Goal: Task Accomplishment & Management: Manage account settings

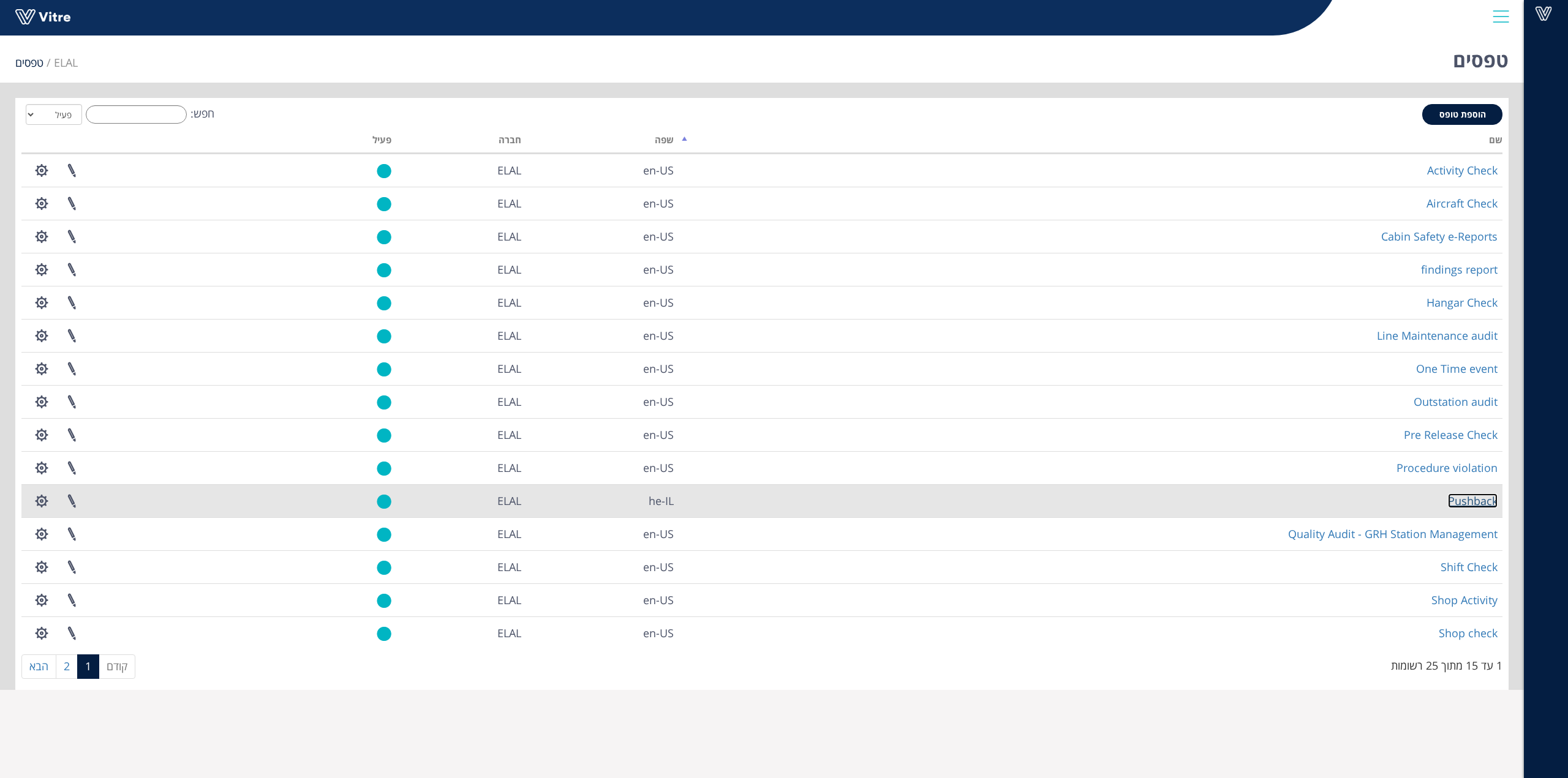
click at [1468, 499] on link "Pushback" at bounding box center [1472, 500] width 49 height 14
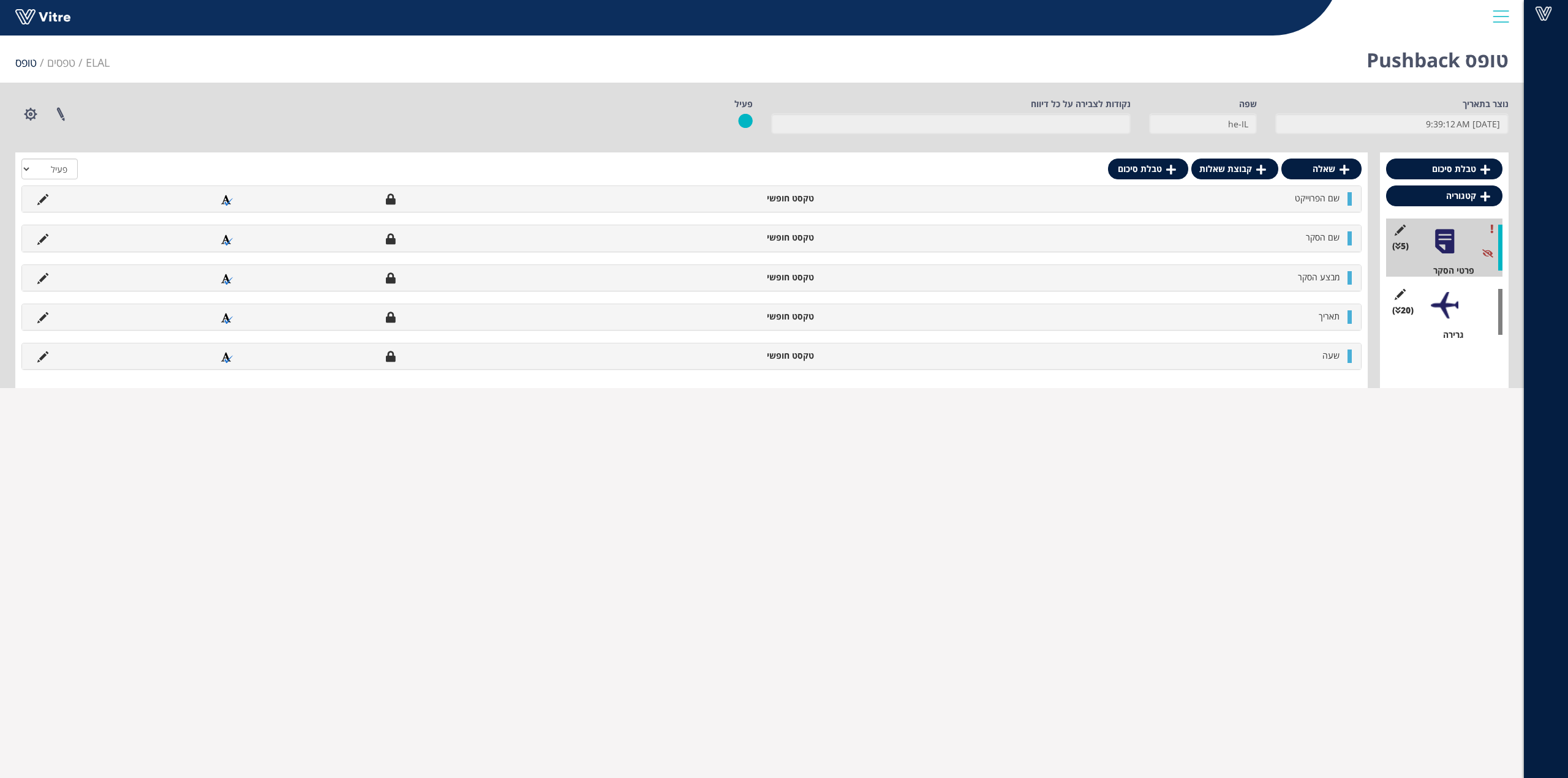
click at [1455, 316] on div at bounding box center [1444, 305] width 28 height 28
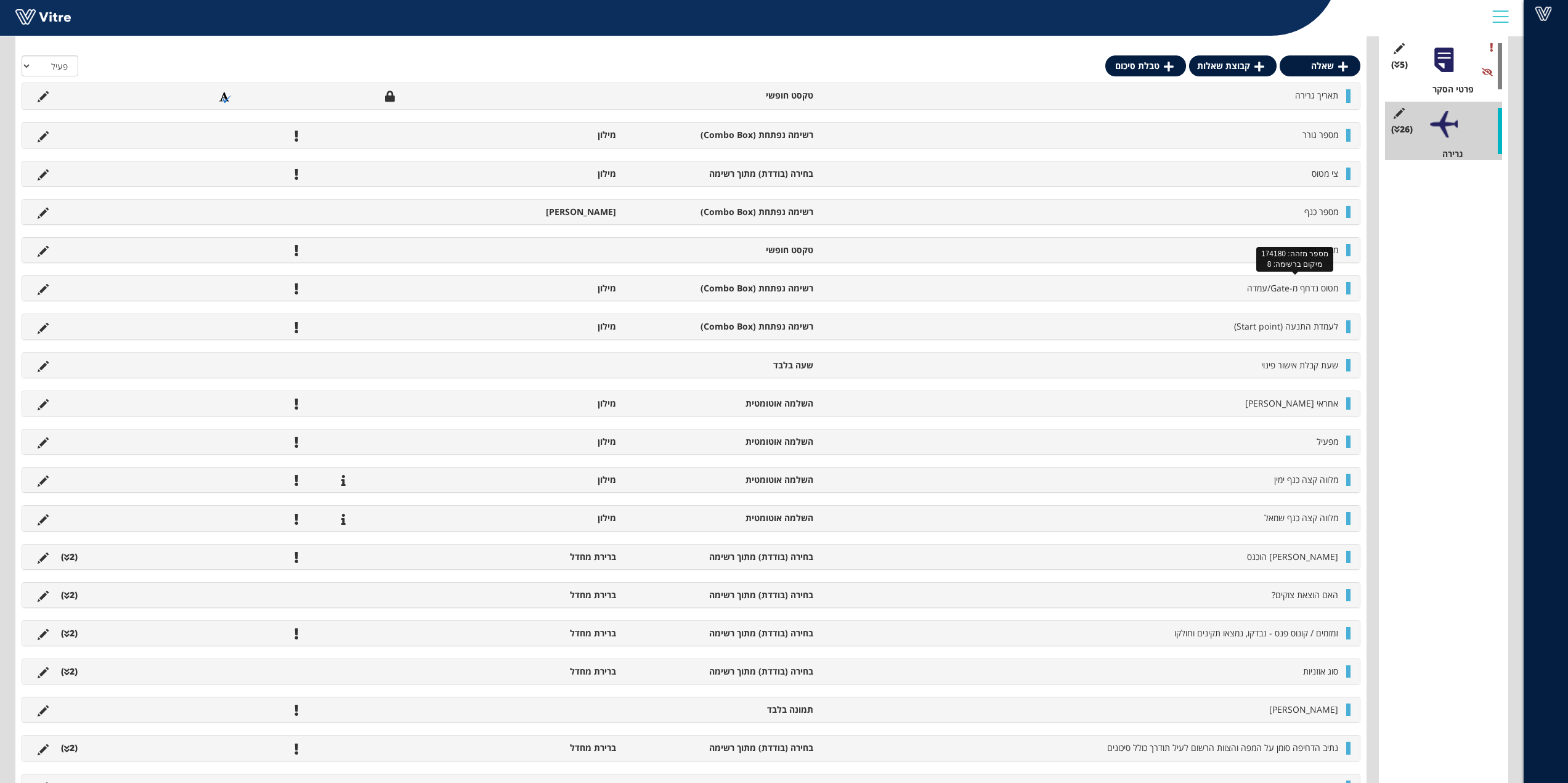
scroll to position [196, 0]
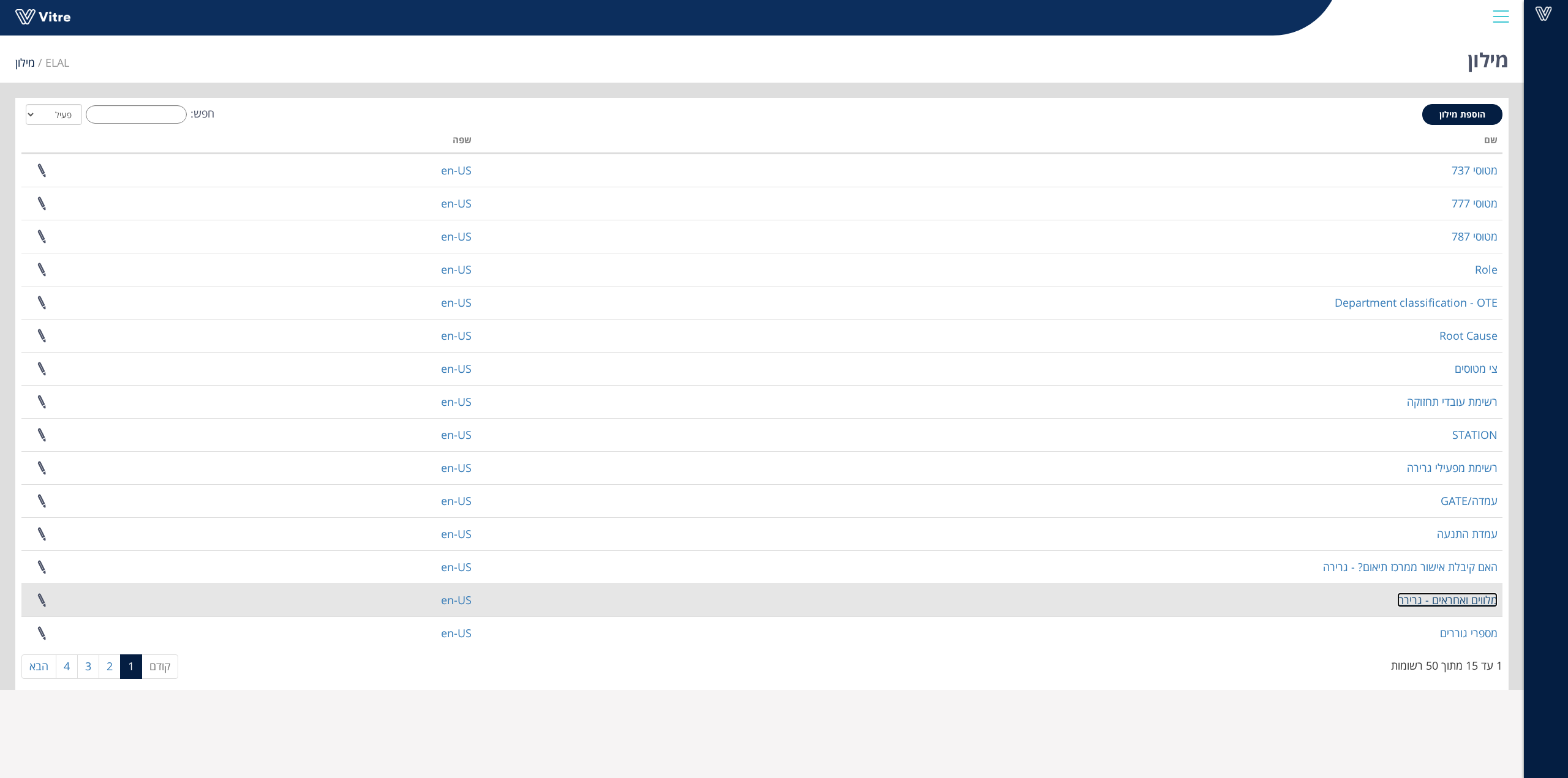
click at [1461, 598] on link "מלווים ואחראים - גרירה" at bounding box center [1447, 600] width 100 height 14
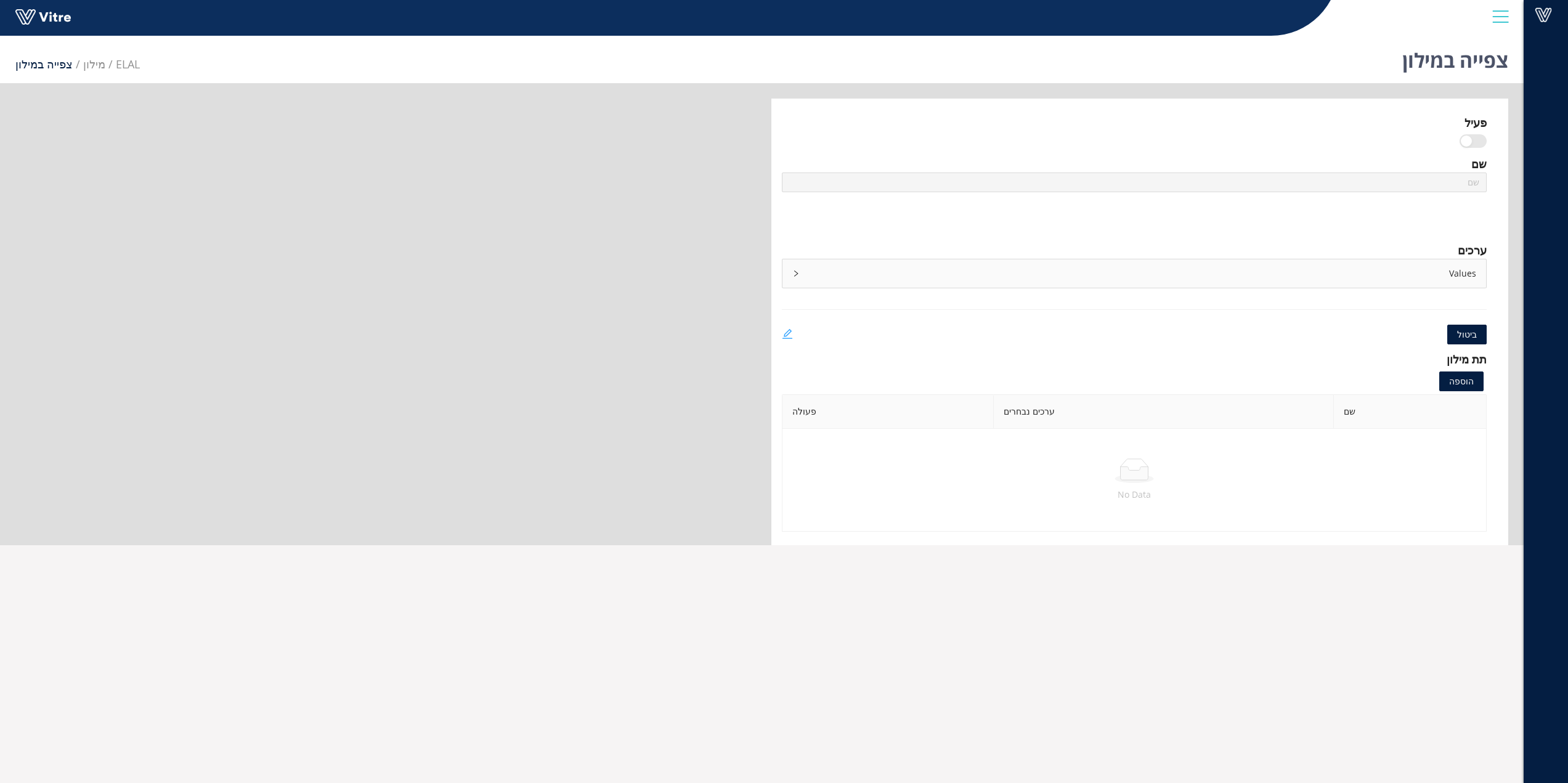
type input "מלווים ואחראים - גרירה"
click at [783, 334] on icon "edit" at bounding box center [788, 333] width 11 height 11
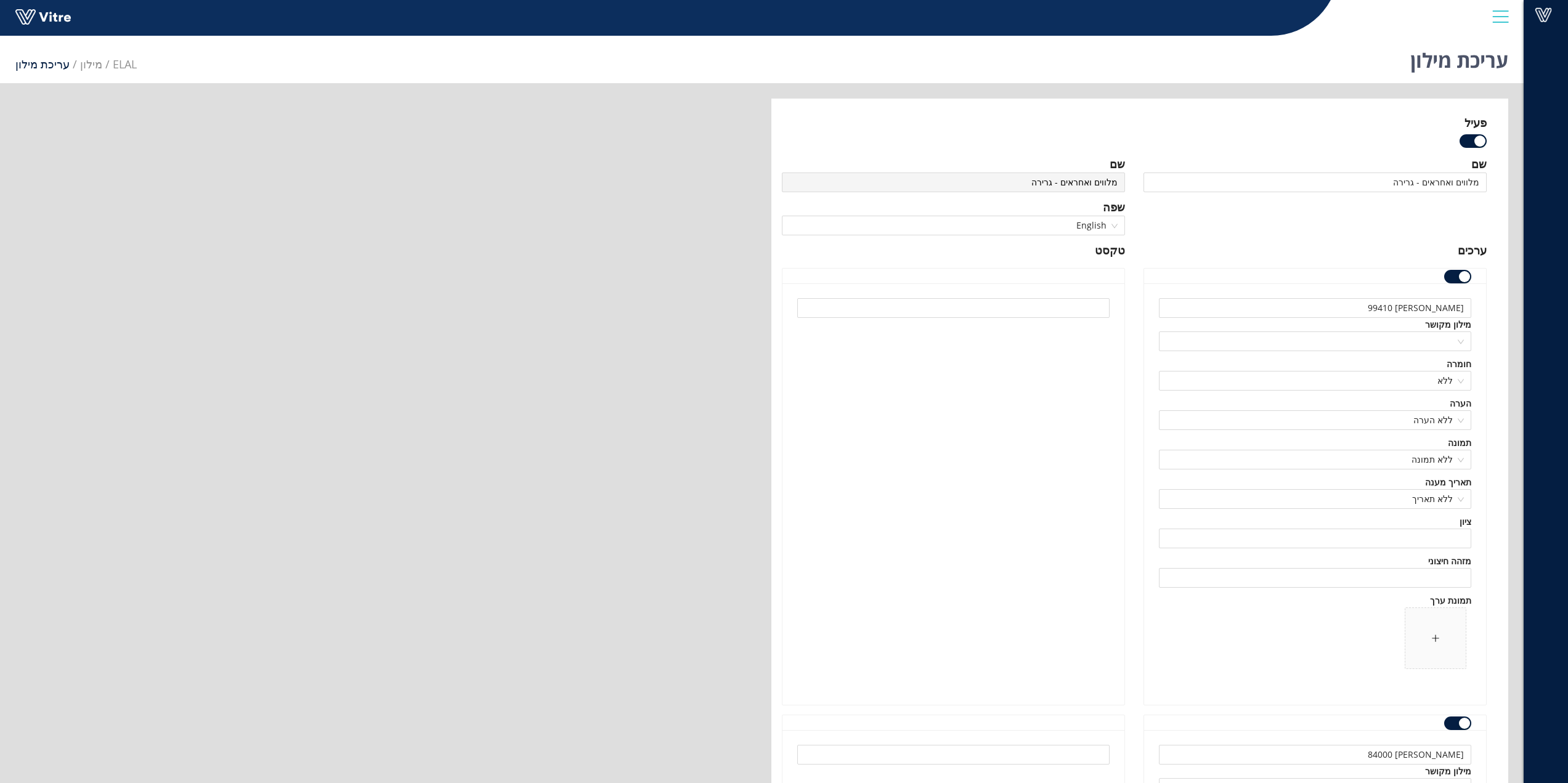
type input "מלווים ואחראים - גרירה"
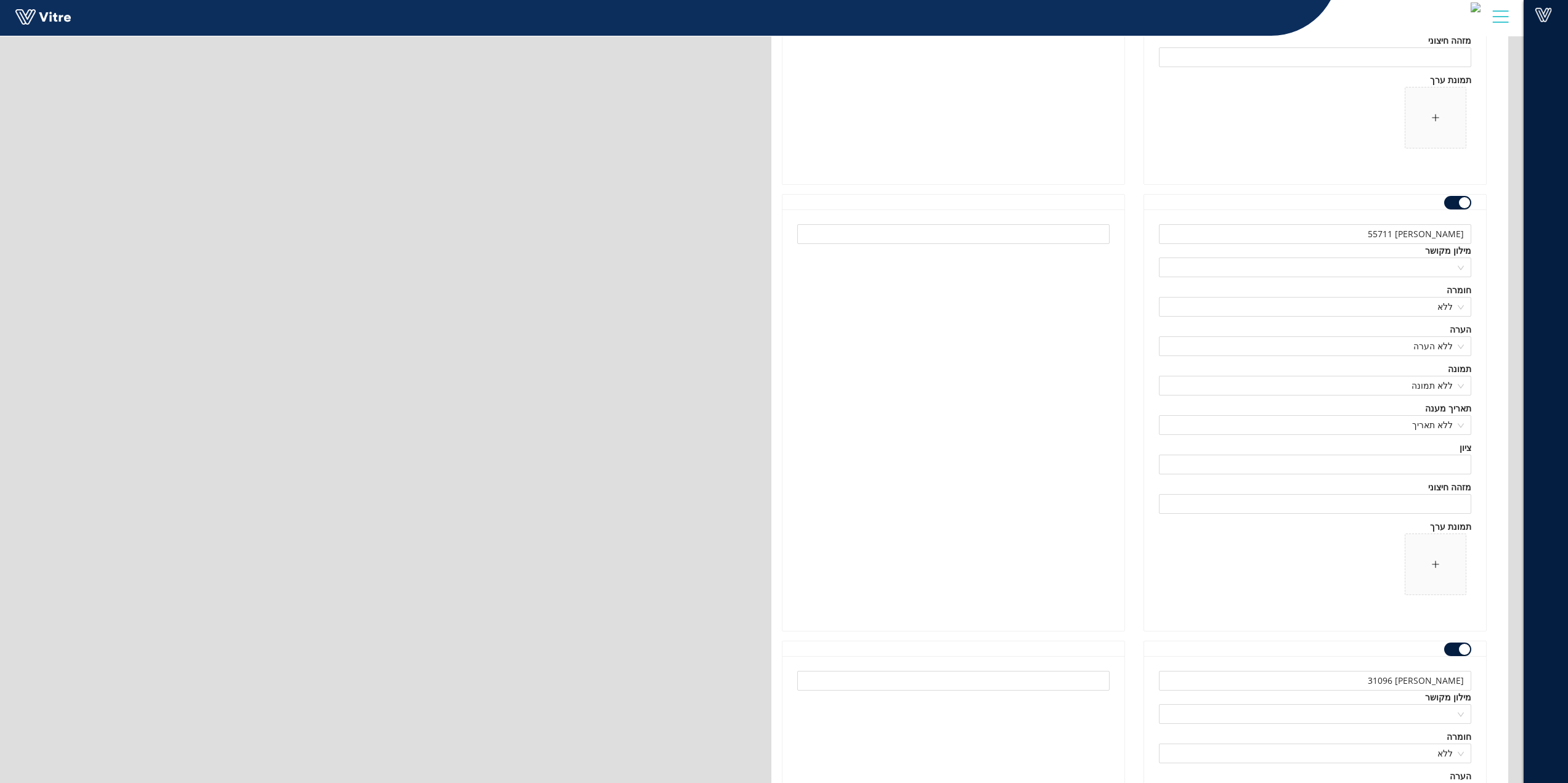
scroll to position [146751, 0]
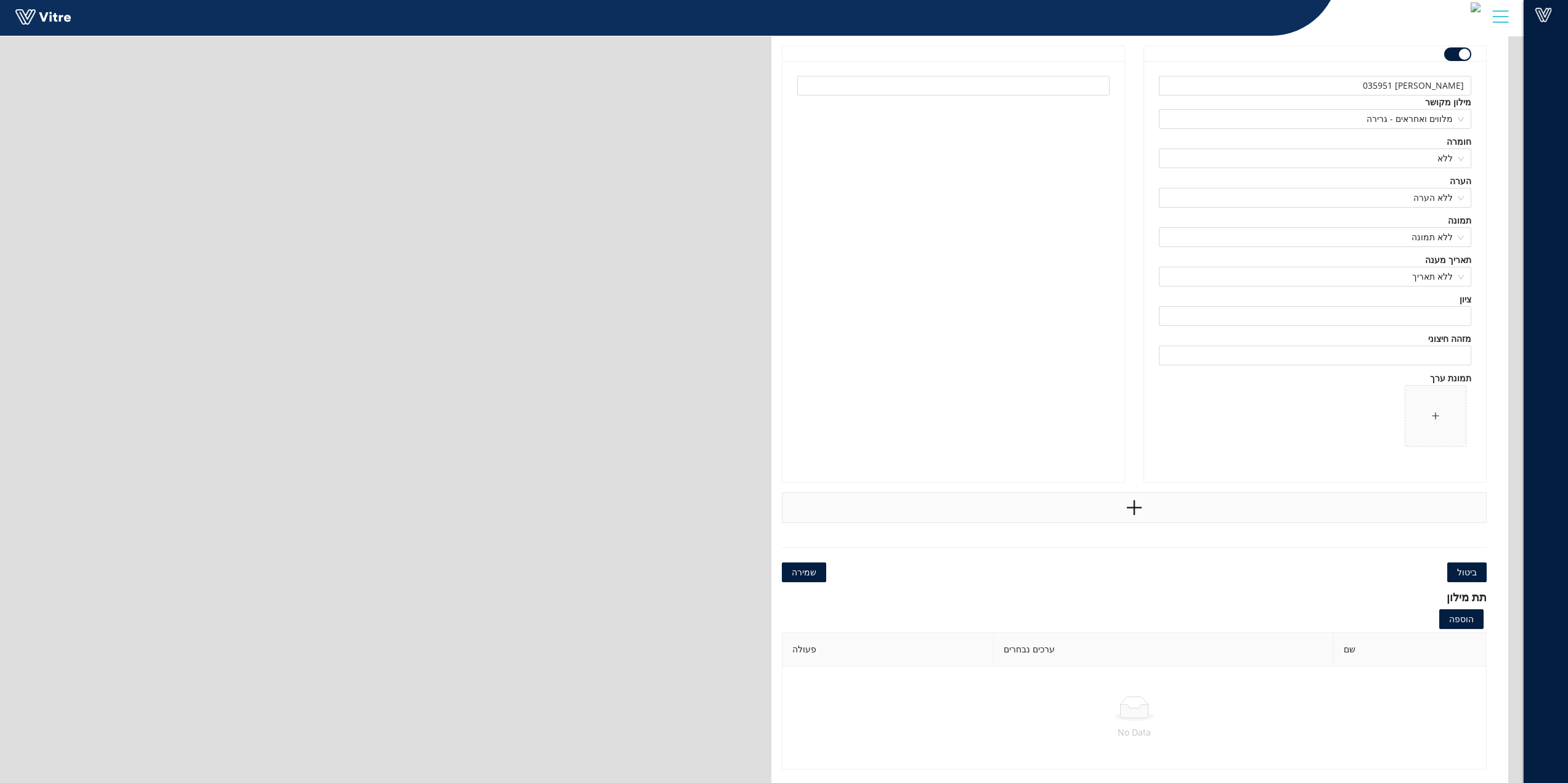
click at [1137, 505] on icon "plus" at bounding box center [1135, 507] width 19 height 19
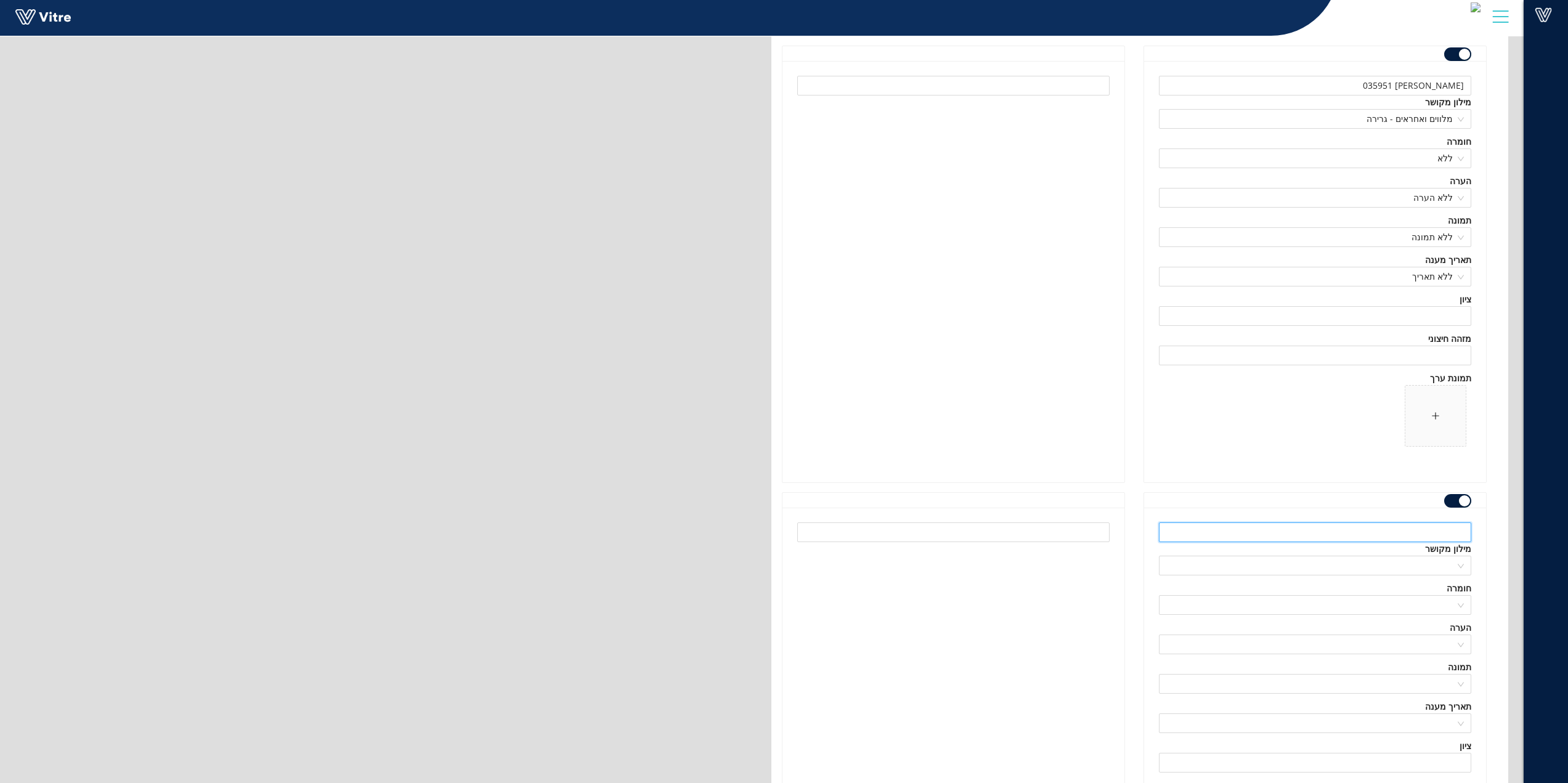
click at [1390, 531] on input "text" at bounding box center [1315, 533] width 313 height 20
type input "א"
type input "[PERSON_NAME] 36752"
click at [1363, 565] on input "search" at bounding box center [1311, 566] width 289 height 19
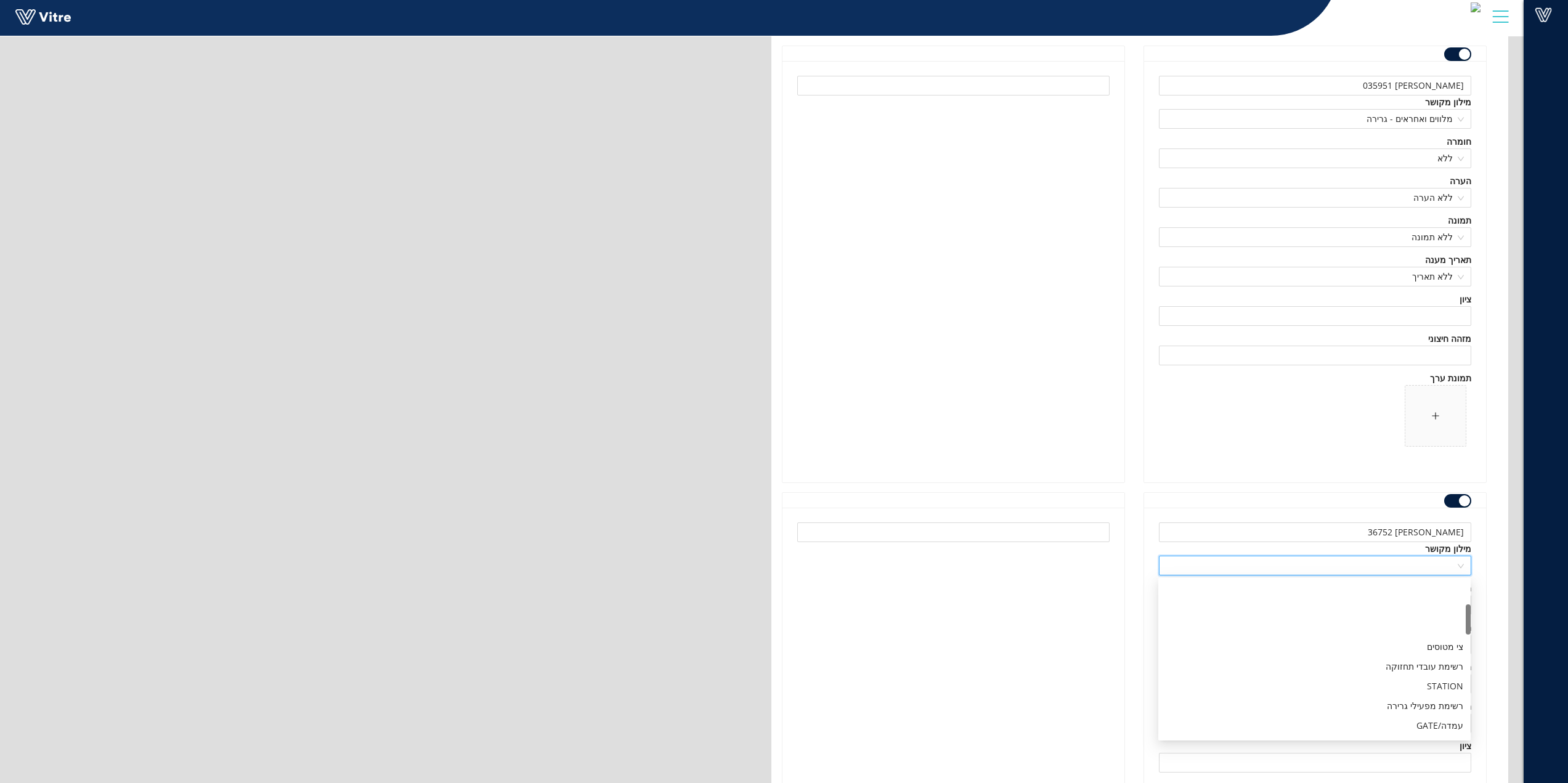
scroll to position [123, 0]
click at [1436, 724] on div "מלווים ואחראים - גרירה" at bounding box center [1315, 723] width 297 height 14
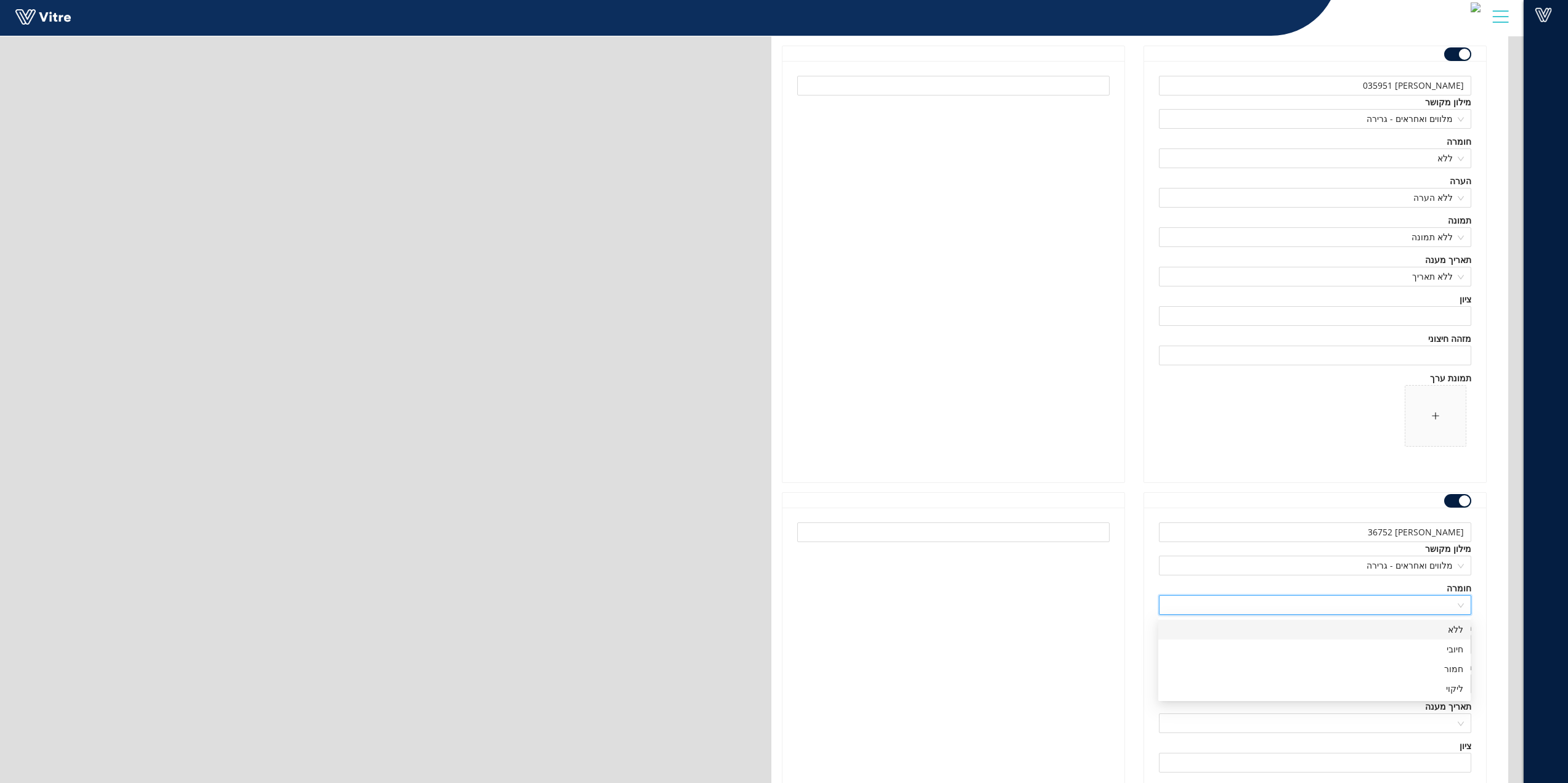
click at [1417, 605] on input "search" at bounding box center [1311, 605] width 289 height 19
click at [1427, 628] on div "ללא" at bounding box center [1315, 629] width 297 height 14
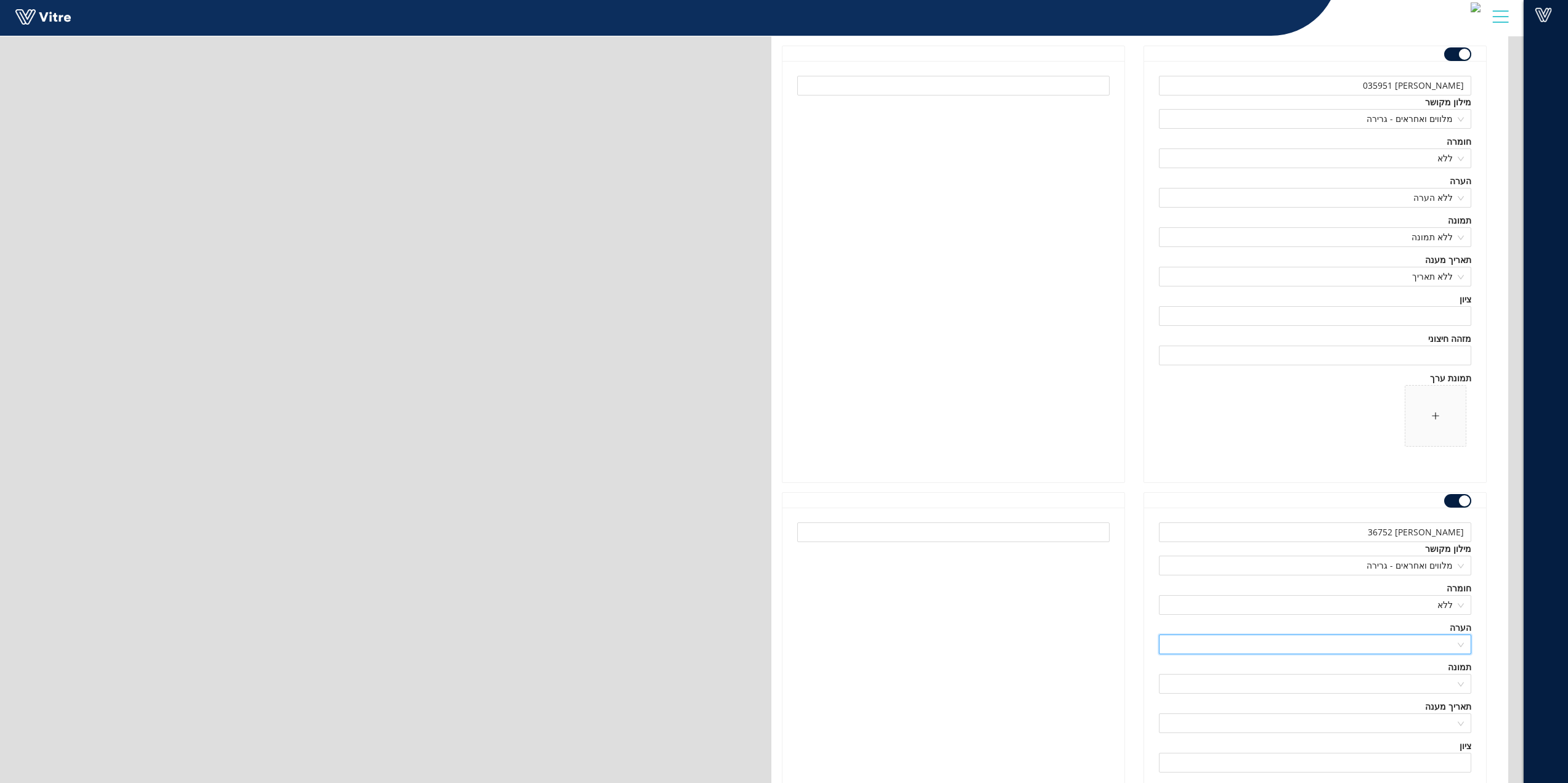
click at [1427, 648] on input "search" at bounding box center [1311, 644] width 289 height 19
drag, startPoint x: 1427, startPoint y: 671, endPoint x: 1427, endPoint y: 685, distance: 14.0
click at [1427, 671] on div "ללא הערה" at bounding box center [1315, 669] width 297 height 14
click at [1427, 685] on input "search" at bounding box center [1311, 684] width 289 height 19
click at [1427, 720] on div "תמונת רשות" at bounding box center [1315, 728] width 313 height 20
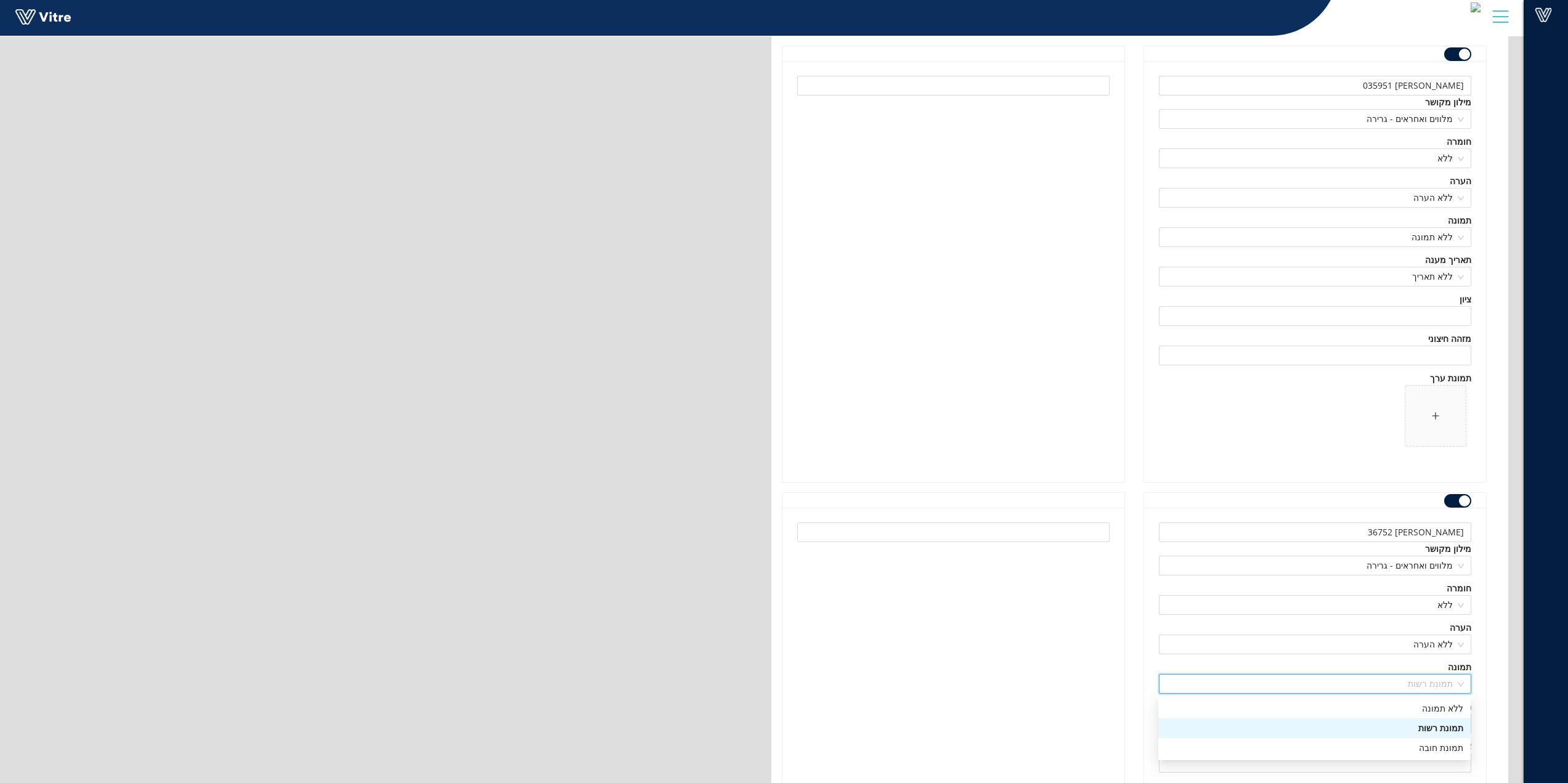
click at [1427, 681] on span "תמונת רשות" at bounding box center [1316, 684] width 297 height 19
click at [1430, 715] on div "ללא תמונה" at bounding box center [1315, 708] width 297 height 14
click at [1433, 718] on input "search" at bounding box center [1311, 724] width 289 height 19
click at [1444, 746] on div "ללא תאריך" at bounding box center [1315, 748] width 297 height 14
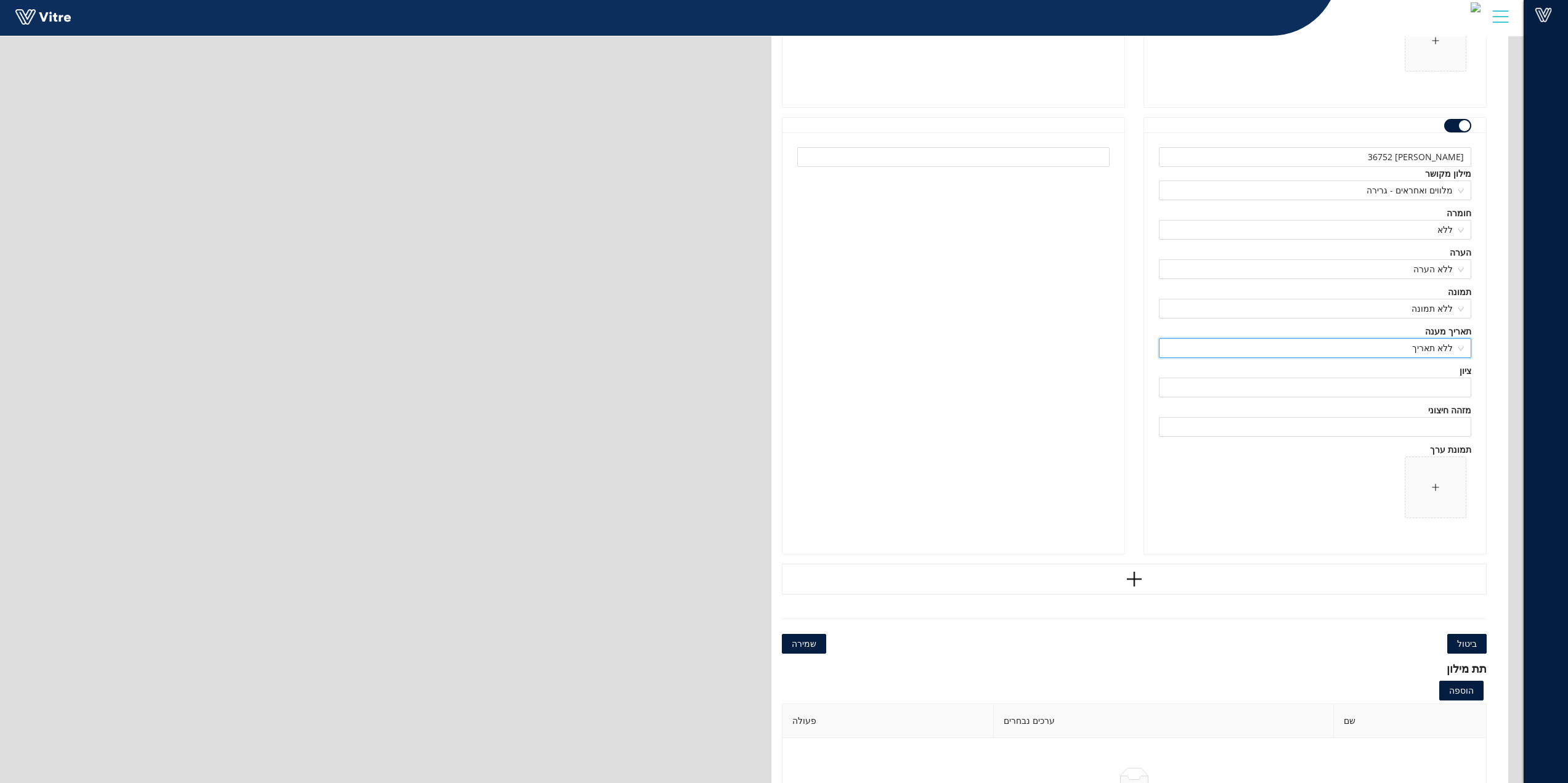
scroll to position [147198, 0]
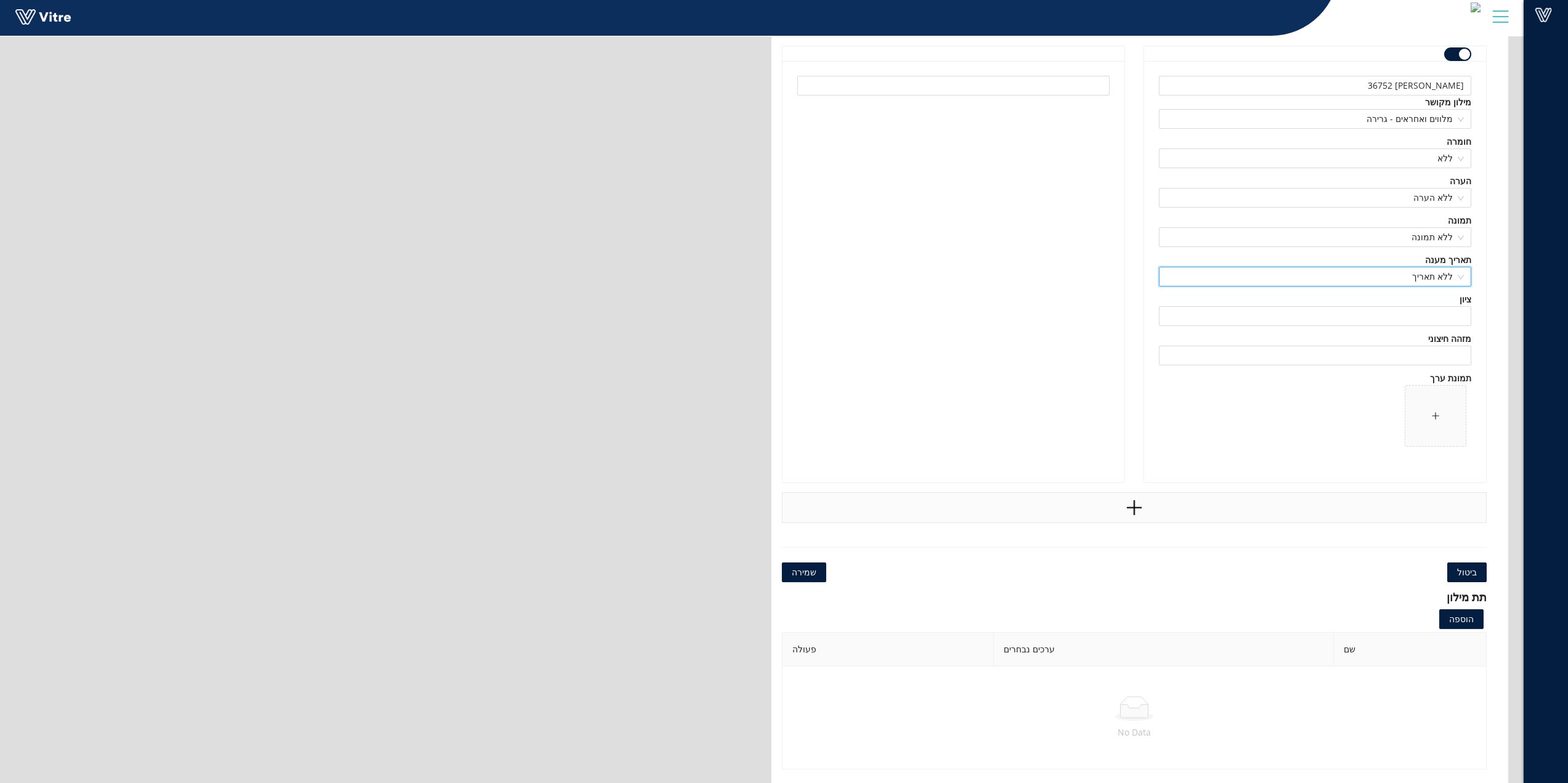
click at [1169, 501] on div at bounding box center [1135, 507] width 706 height 31
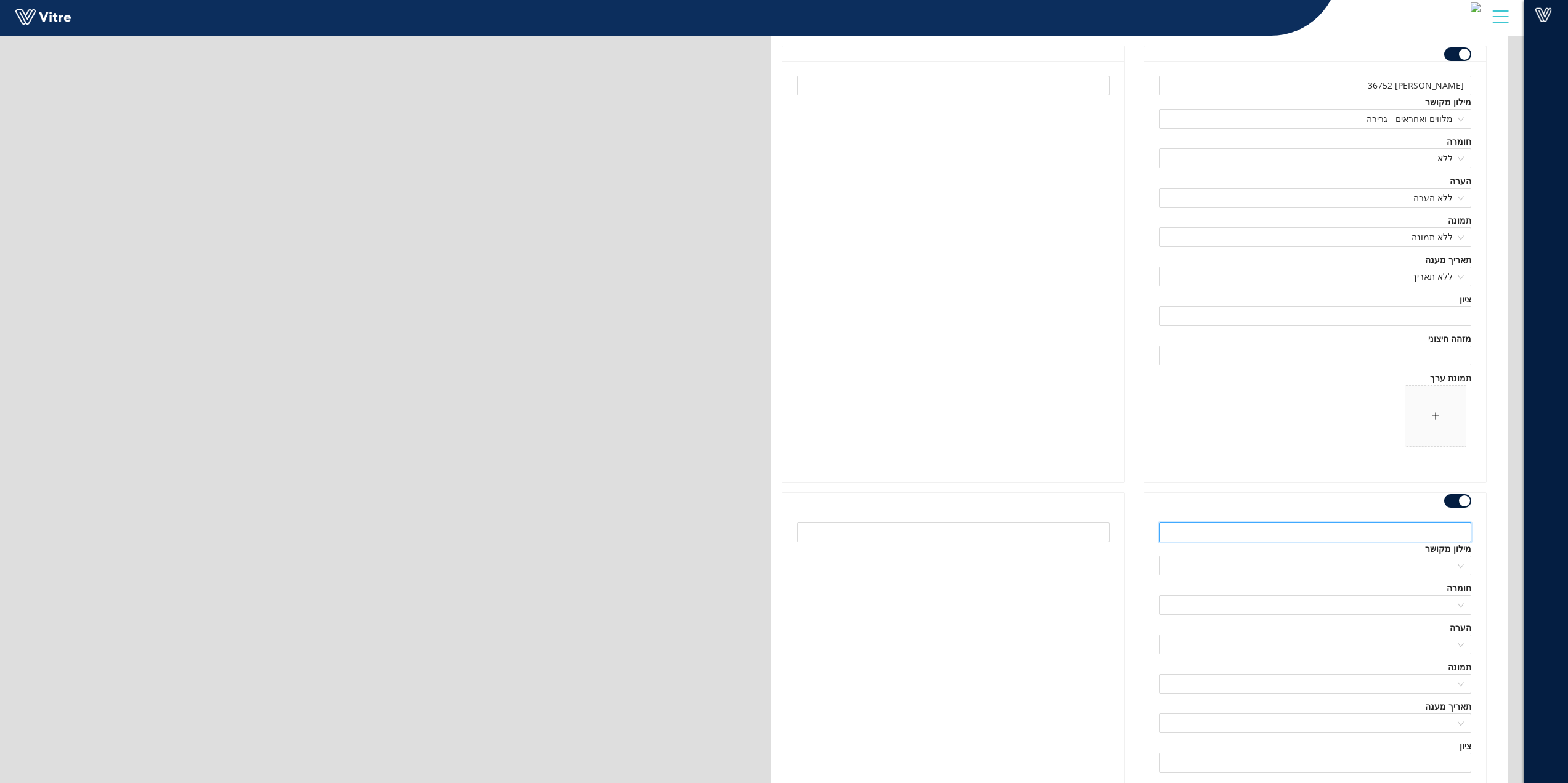
click at [1442, 533] on input "text" at bounding box center [1315, 533] width 313 height 20
type input "אביב שמש 34796"
click at [1426, 562] on input "search" at bounding box center [1311, 566] width 289 height 19
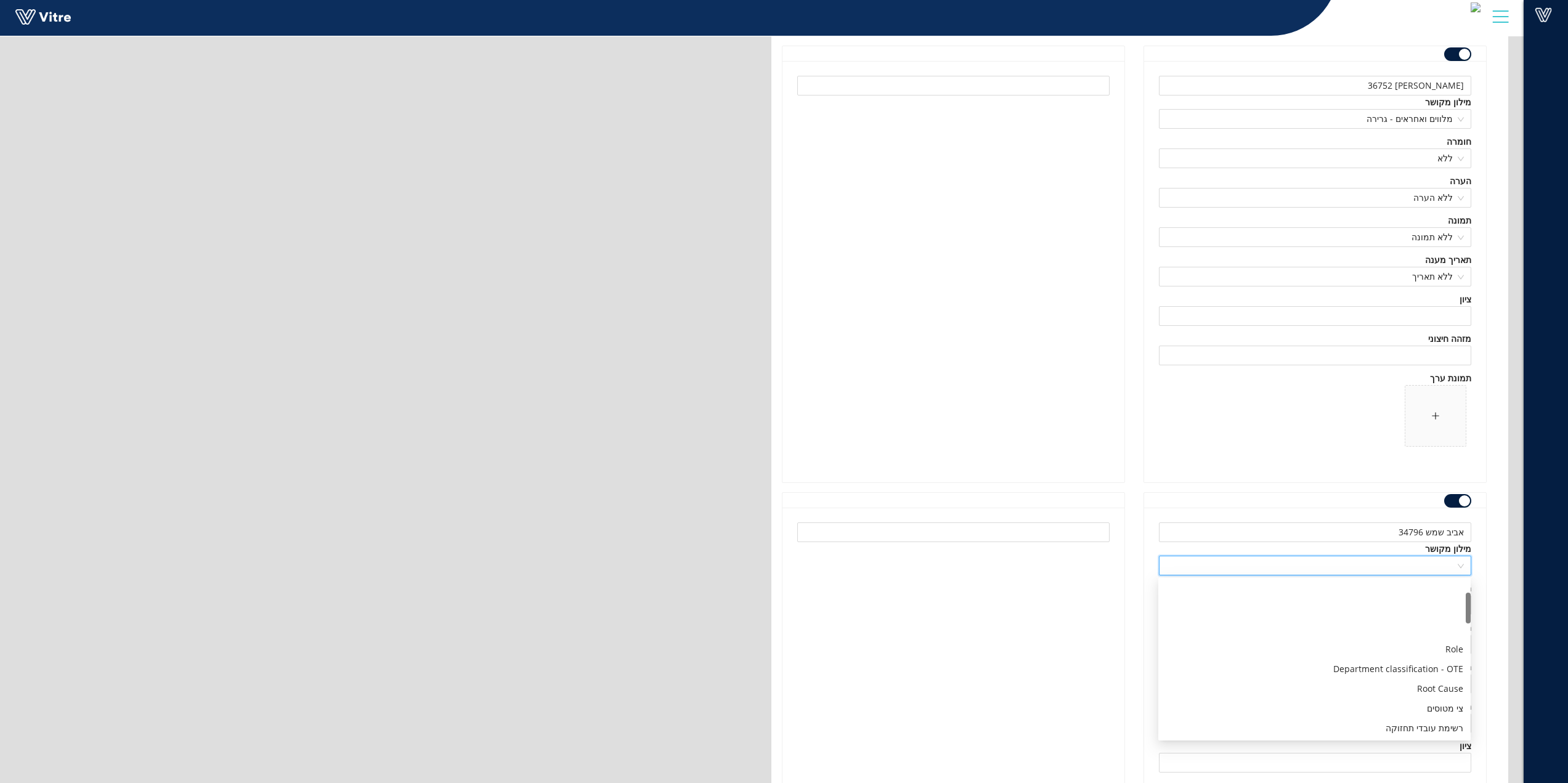
scroll to position [123, 0]
click at [1432, 726] on div "מלווים ואחראים - גרירה" at bounding box center [1315, 723] width 297 height 14
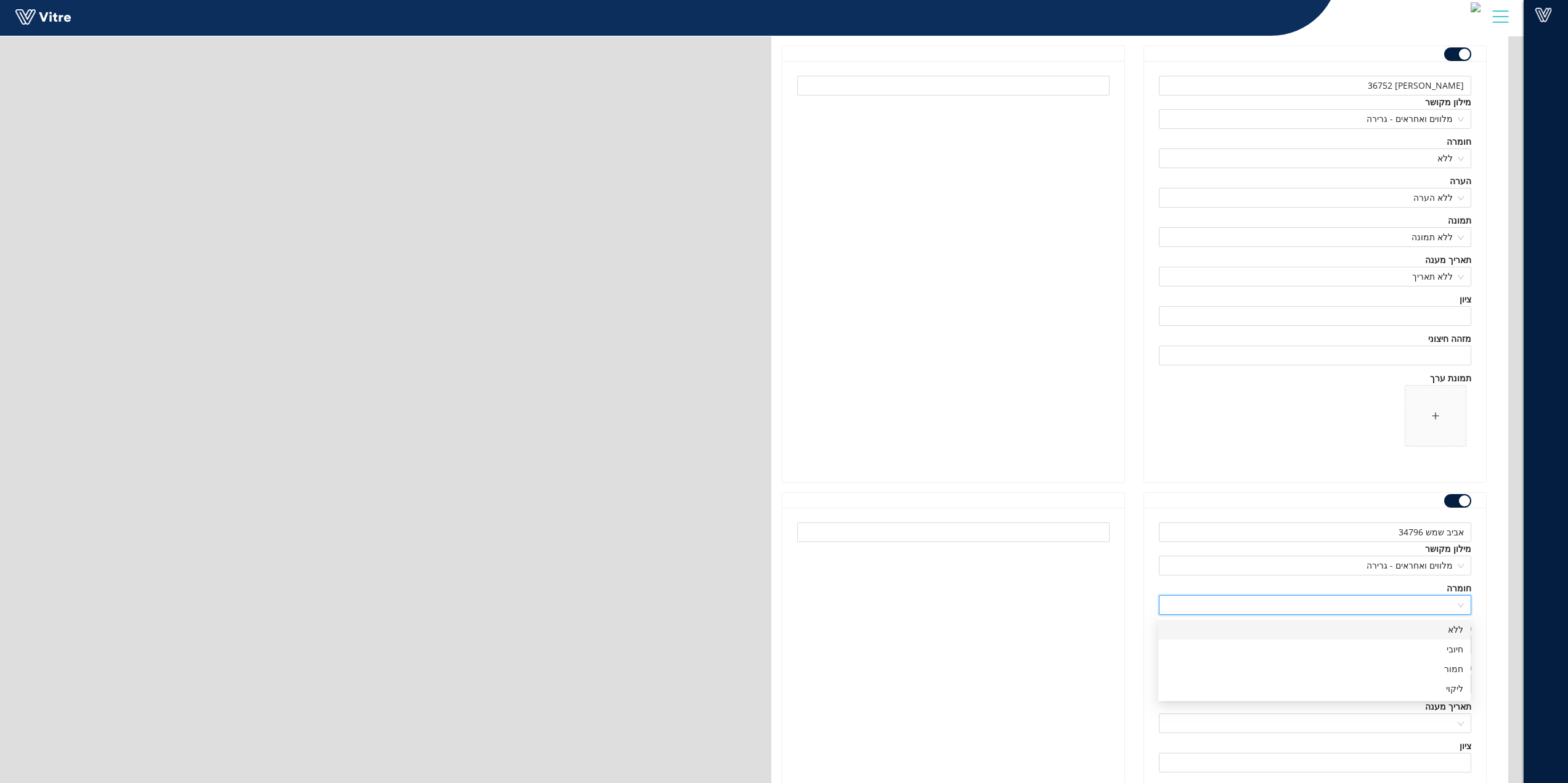
click at [1454, 605] on input "search" at bounding box center [1311, 605] width 289 height 19
click at [1451, 634] on div "ללא" at bounding box center [1315, 629] width 297 height 14
click at [1451, 634] on div at bounding box center [1315, 644] width 313 height 20
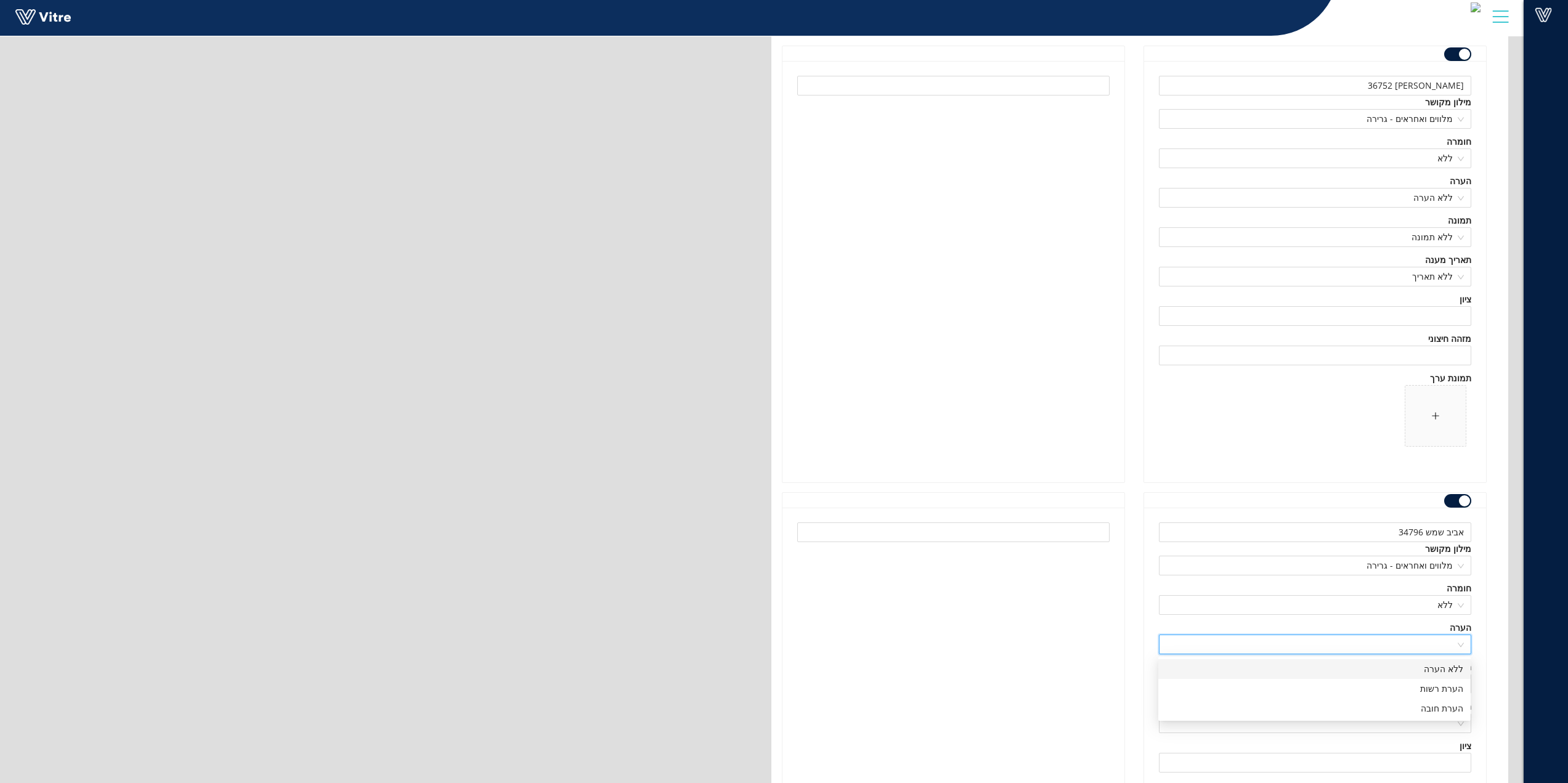
click at [1453, 668] on div "ללא הערה" at bounding box center [1315, 669] width 297 height 14
click at [1459, 683] on div at bounding box center [1315, 684] width 313 height 20
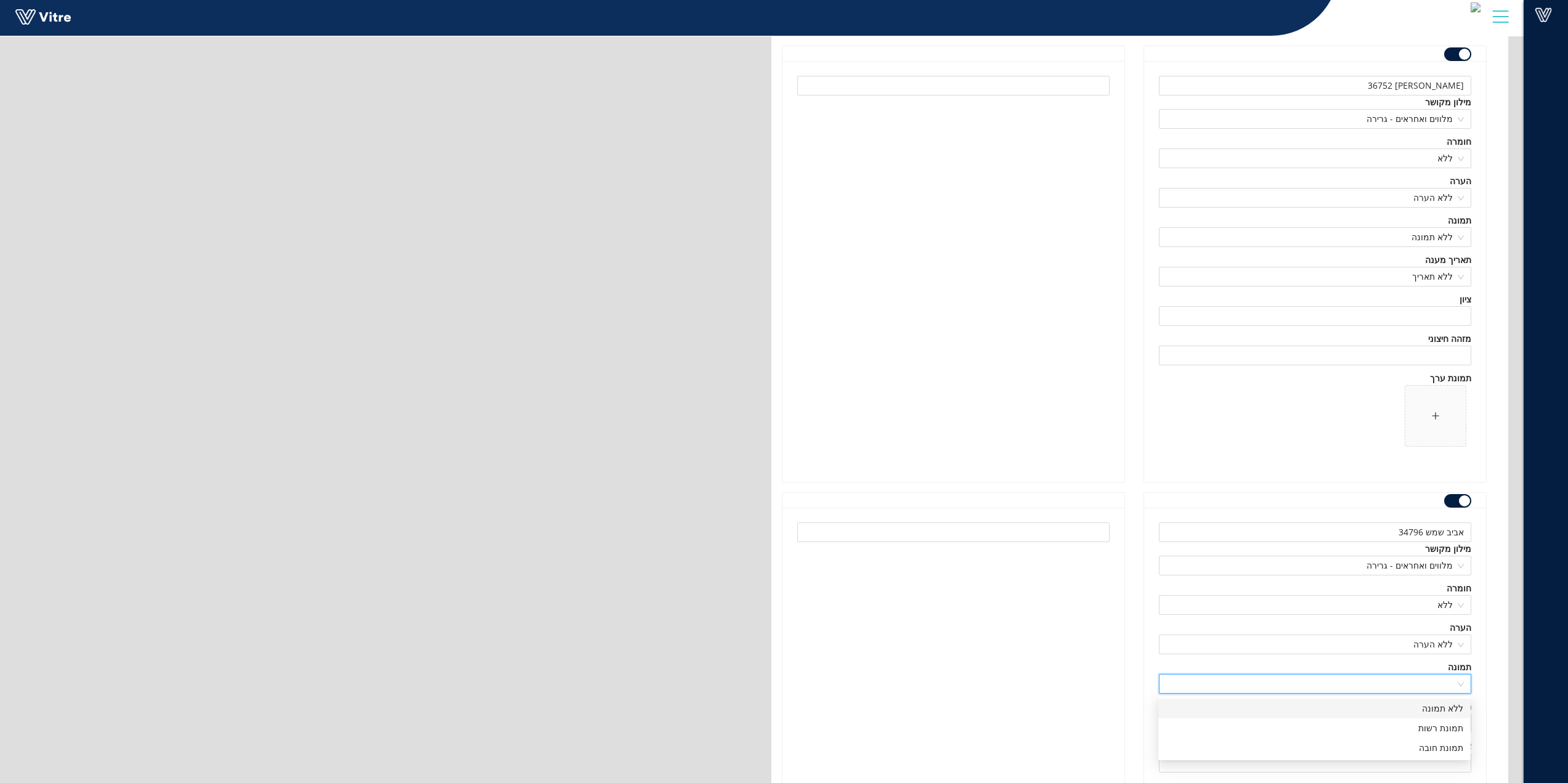
click at [1456, 708] on div "ללא תמונה" at bounding box center [1315, 708] width 297 height 14
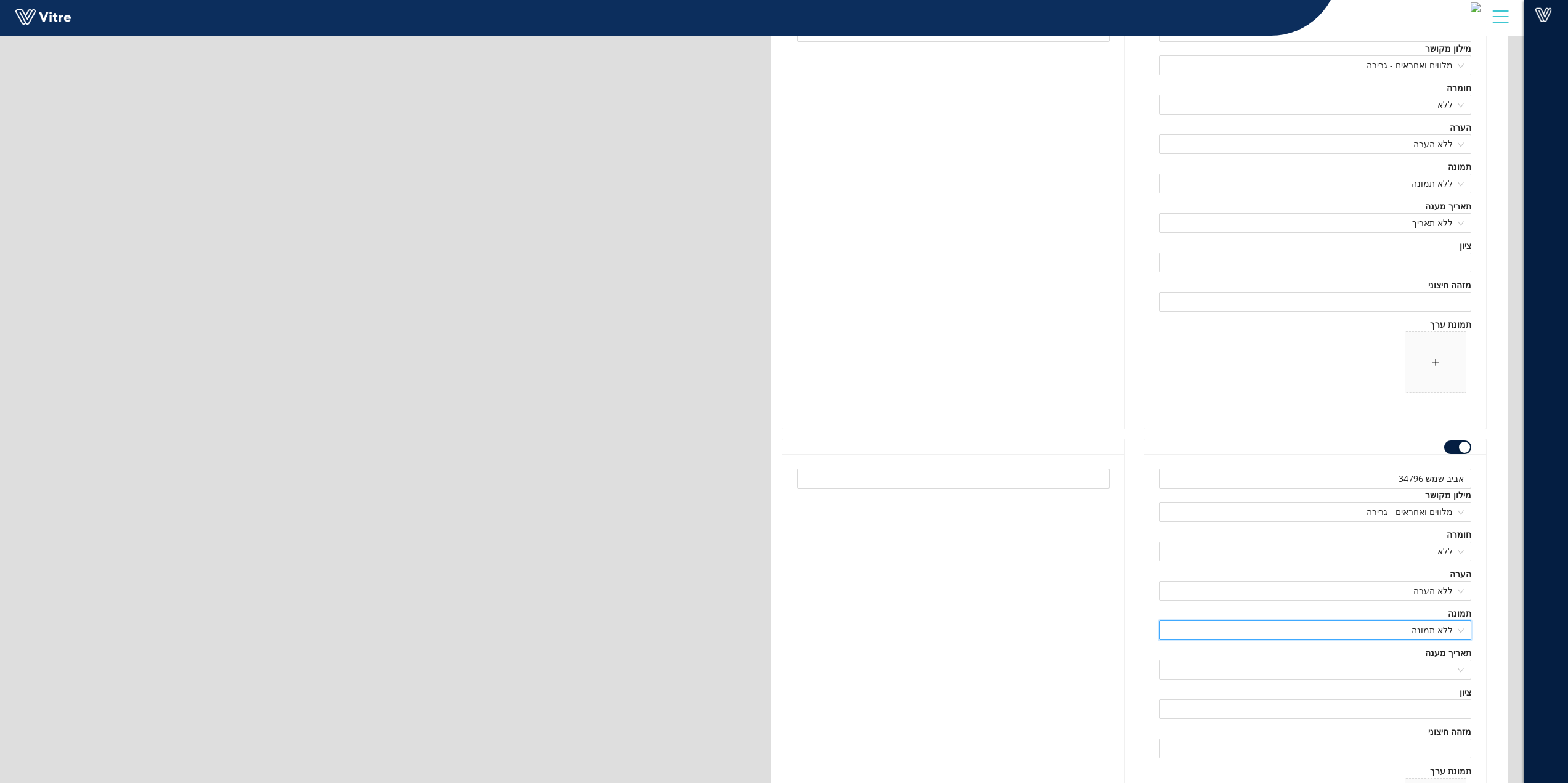
scroll to position [147382, 0]
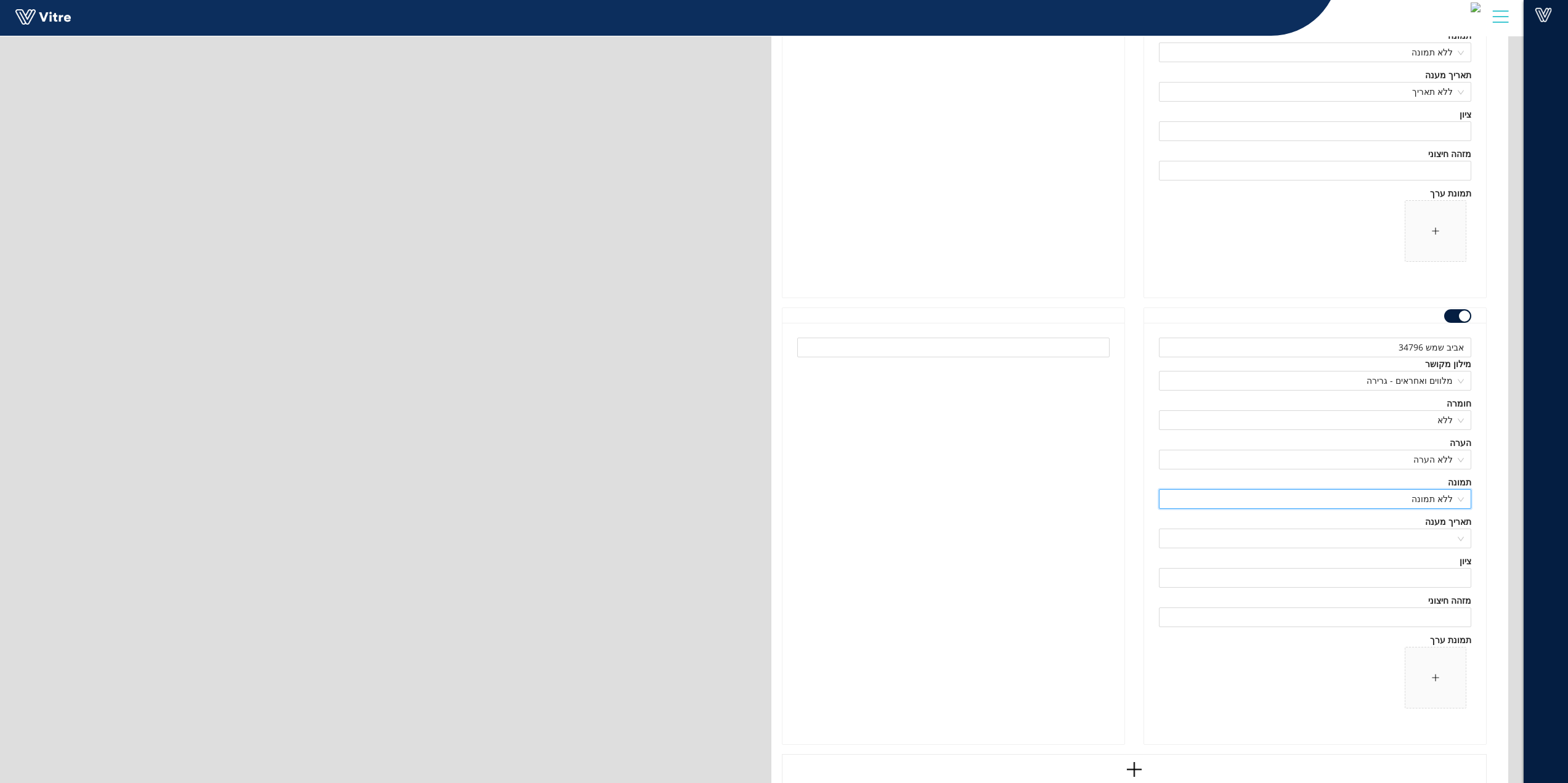
click at [1449, 552] on div "אביב שמש 34796 מילון מקושר מלווים ואחראים - גרירה חומרה ללא הערה ללא הערה תמונה…" at bounding box center [1316, 533] width 342 height 422
click at [1445, 535] on input "search" at bounding box center [1311, 538] width 289 height 19
click at [1444, 562] on div "ללא תאריך" at bounding box center [1315, 563] width 297 height 14
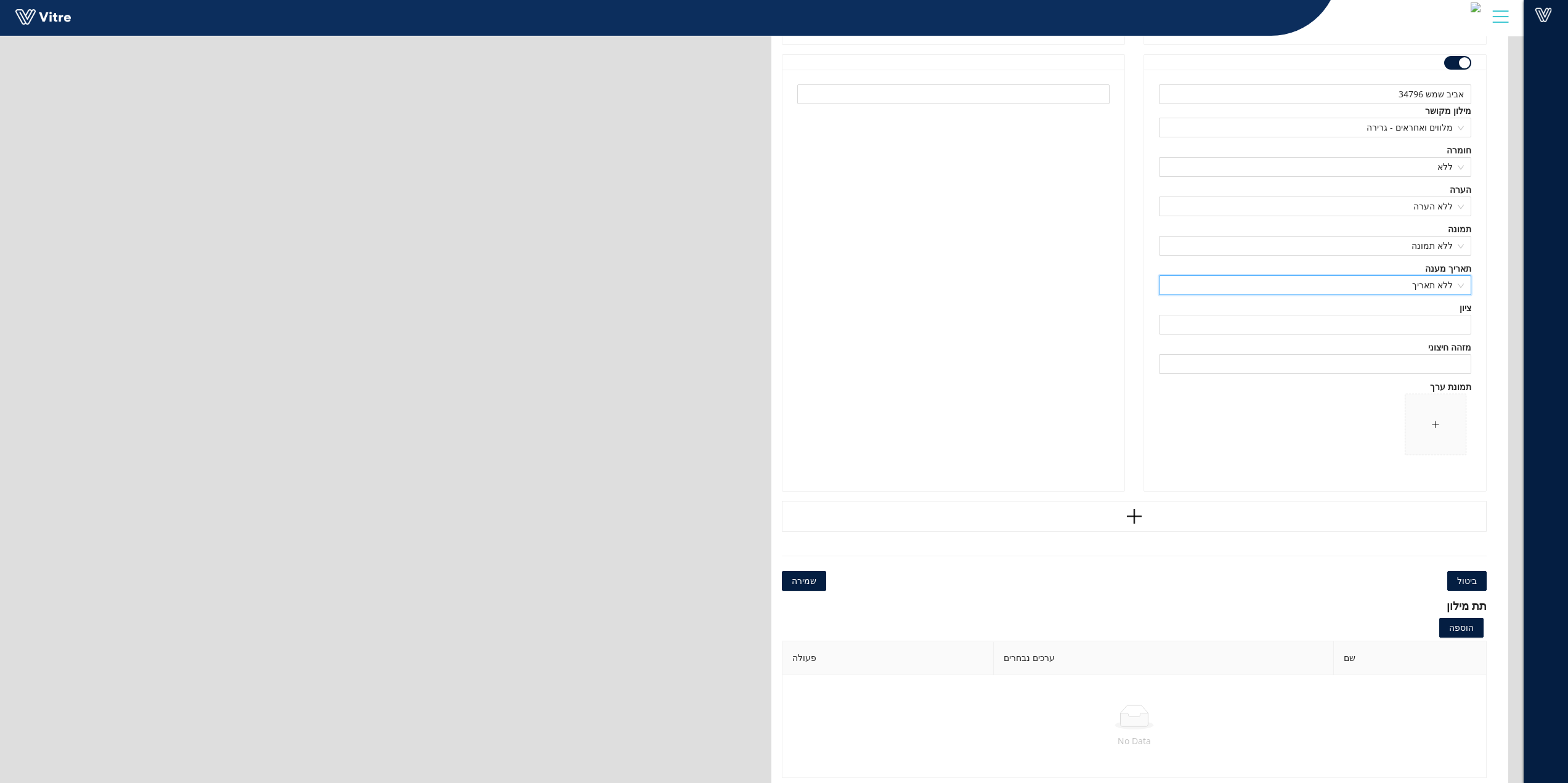
scroll to position [147645, 0]
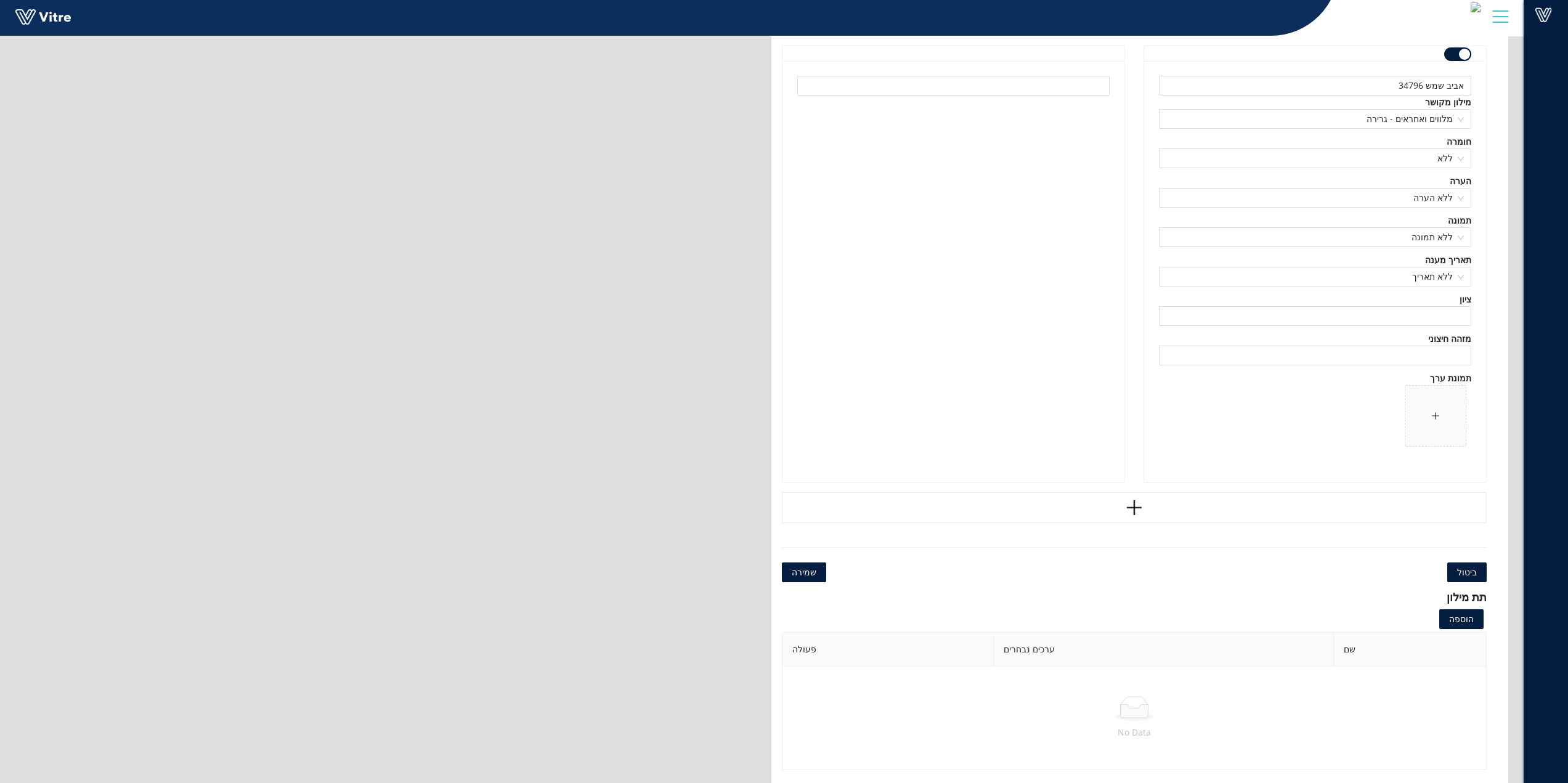
click at [798, 576] on span "שמירה" at bounding box center [804, 572] width 24 height 14
